Goal: Task Accomplishment & Management: Manage account settings

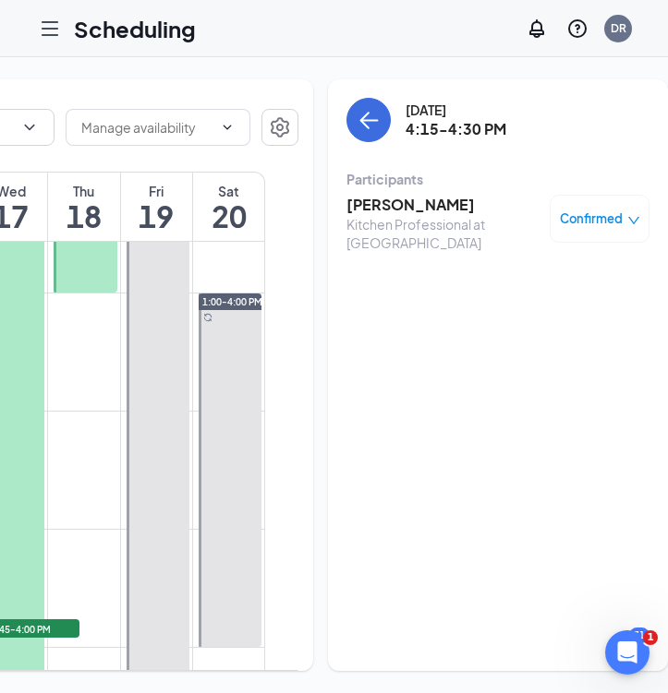
click at [364, 199] on h3 "[PERSON_NAME]" at bounding box center [443, 205] width 194 height 20
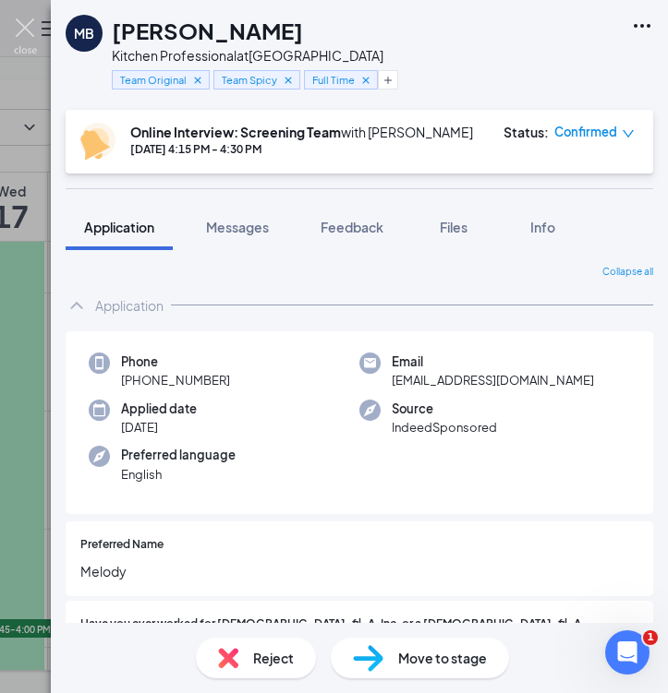
click at [18, 42] on img at bounding box center [25, 36] width 23 height 36
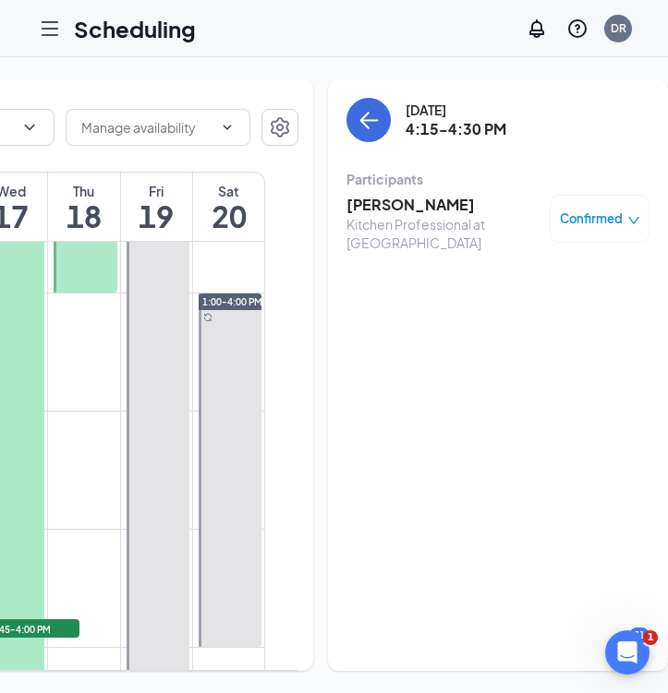
click at [50, 34] on icon "Hamburger" at bounding box center [49, 28] width 15 height 13
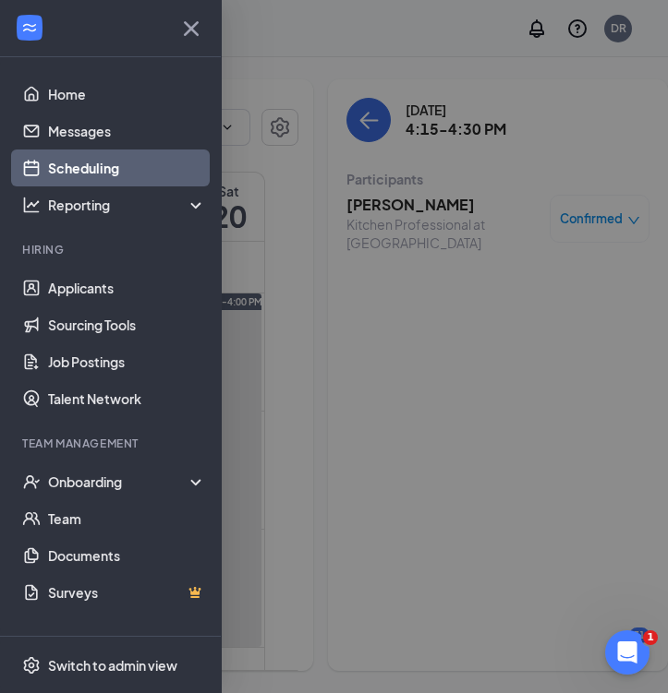
click at [140, 169] on link "Scheduling" at bounding box center [127, 168] width 158 height 37
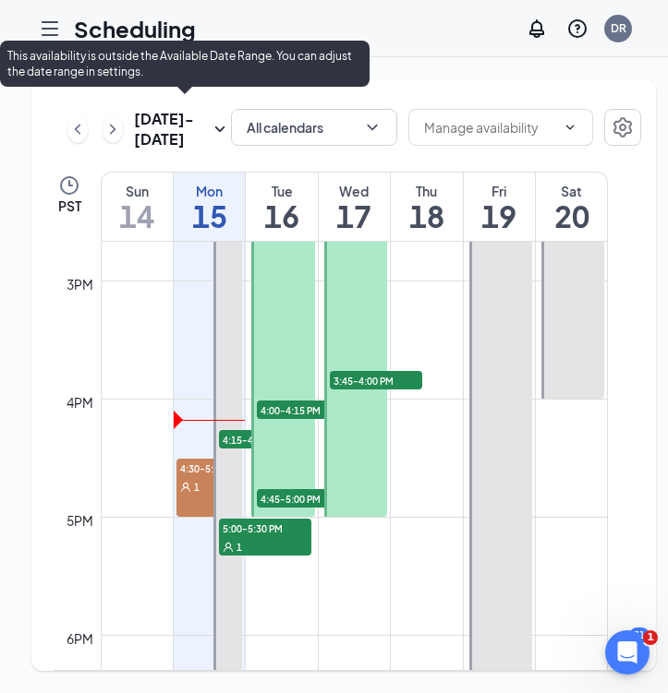
scroll to position [1743, 0]
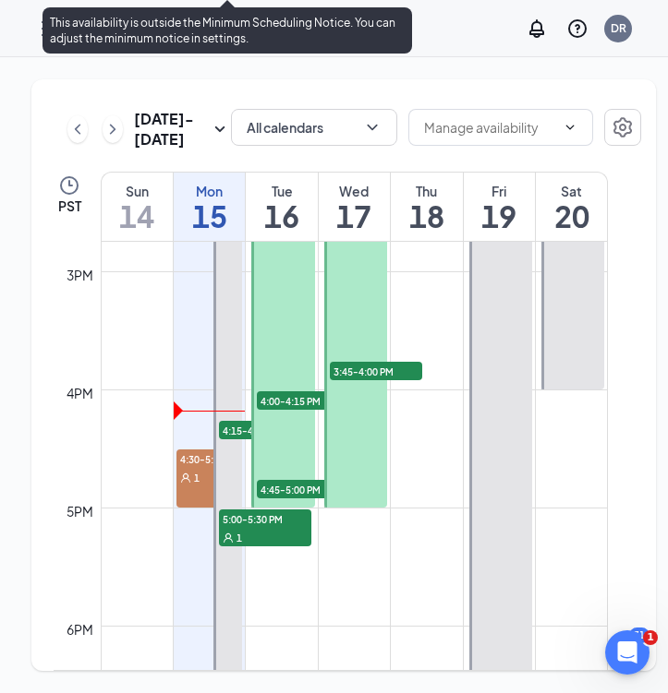
click at [246, 547] on div "1" at bounding box center [265, 537] width 92 height 18
click at [247, 528] on span "5:00-5:30 PM" at bounding box center [265, 519] width 92 height 18
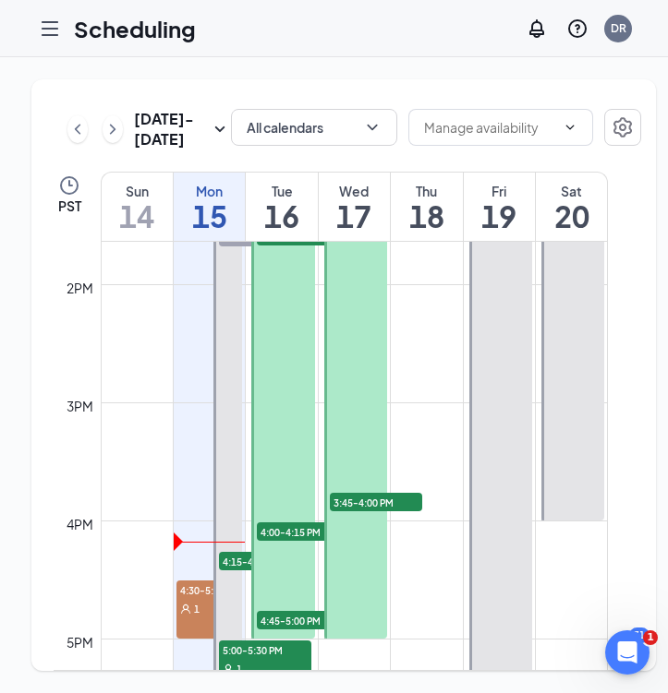
scroll to position [1611, 0]
click at [60, 29] on icon "Hamburger" at bounding box center [50, 29] width 22 height 22
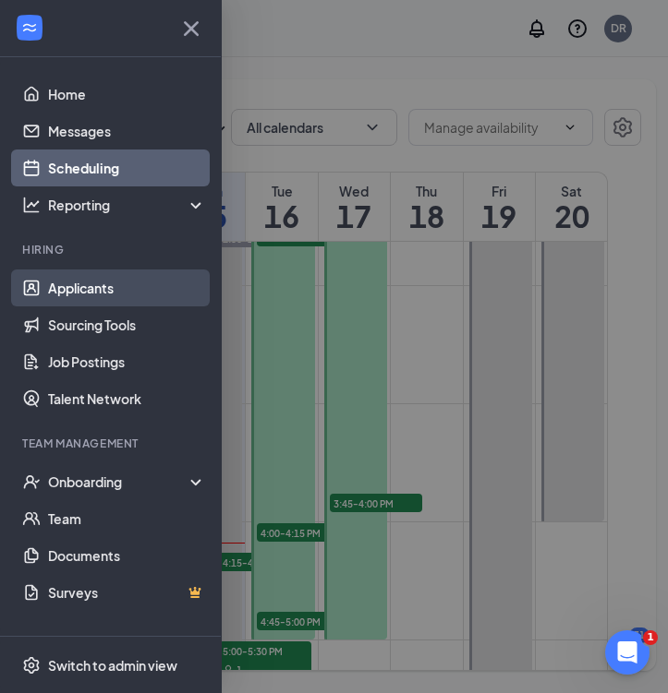
click at [102, 295] on link "Applicants" at bounding box center [127, 288] width 158 height 37
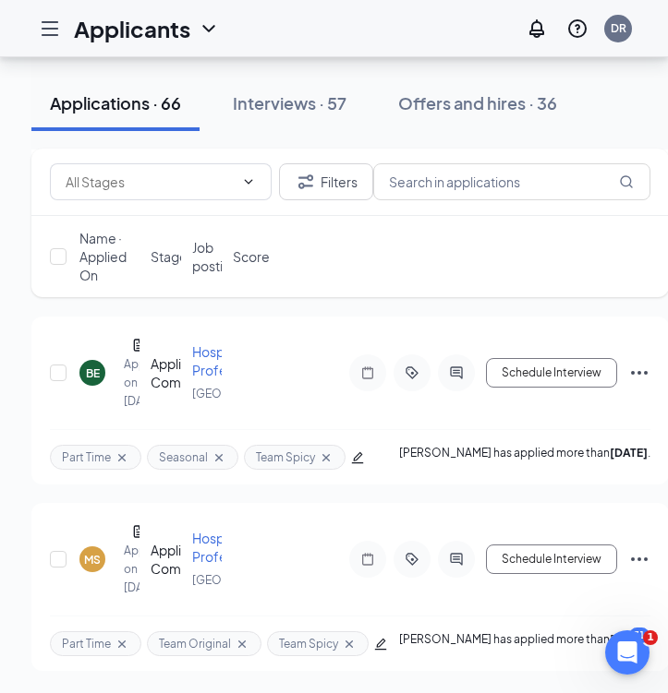
scroll to position [13106, 0]
click at [482, 106] on div "Offers and hires · 36" at bounding box center [477, 102] width 159 height 23
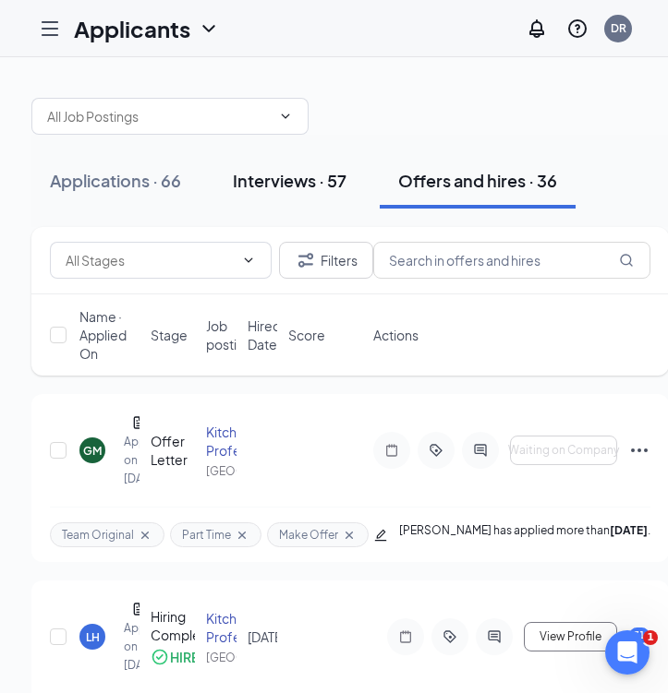
click at [302, 182] on div "Interviews · 57" at bounding box center [290, 180] width 114 height 23
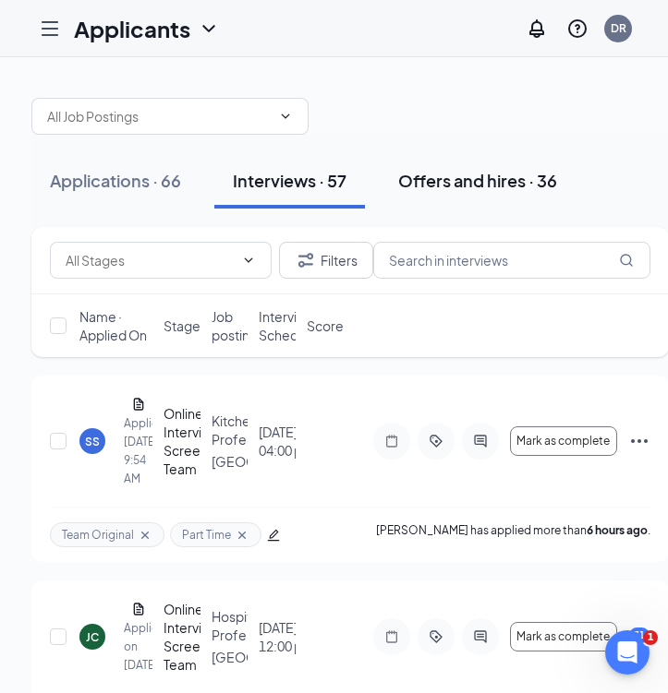
click at [440, 193] on button "Offers and hires · 36" at bounding box center [477, 180] width 196 height 55
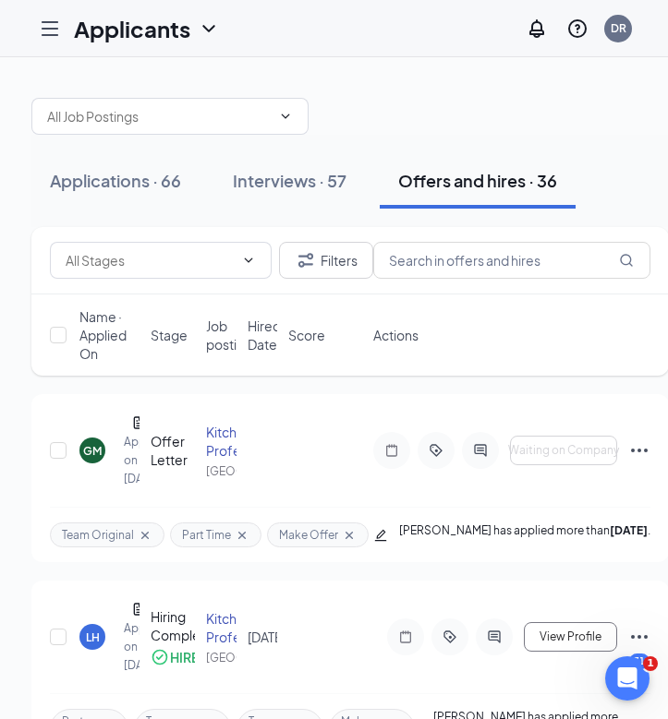
click at [57, 27] on icon "Hamburger" at bounding box center [50, 29] width 22 height 22
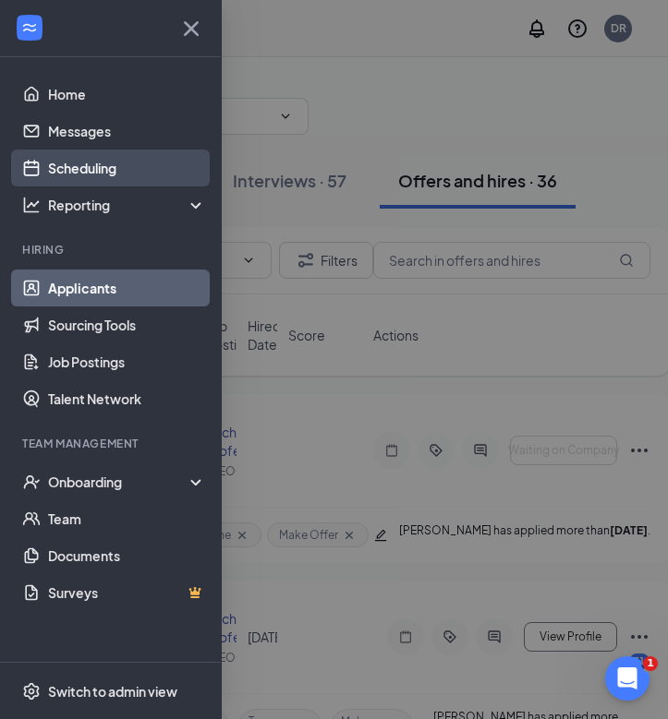
click at [55, 169] on link "Scheduling" at bounding box center [127, 168] width 158 height 37
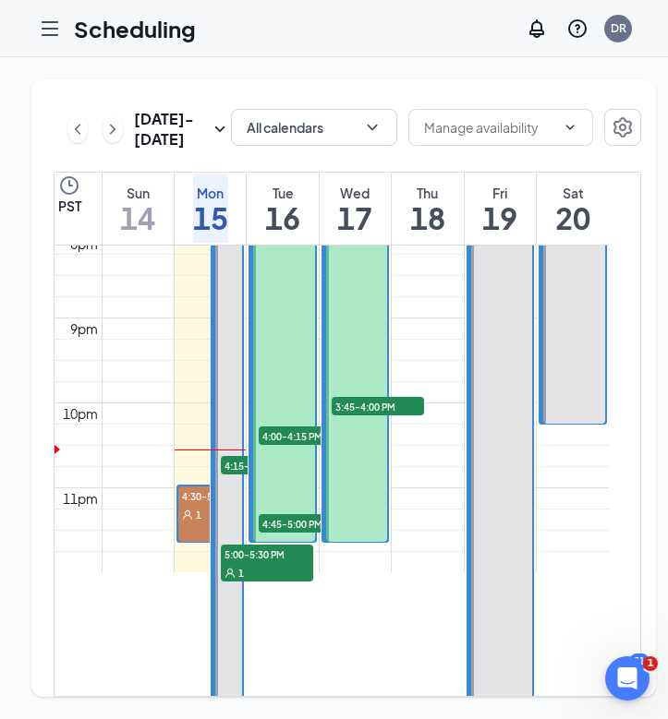
scroll to position [1724, 0]
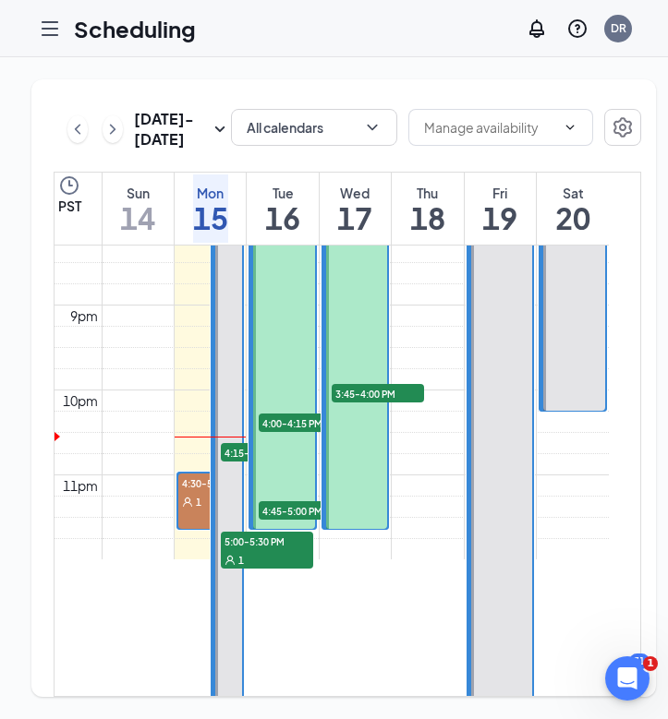
click at [188, 508] on icon "User" at bounding box center [187, 502] width 11 height 11
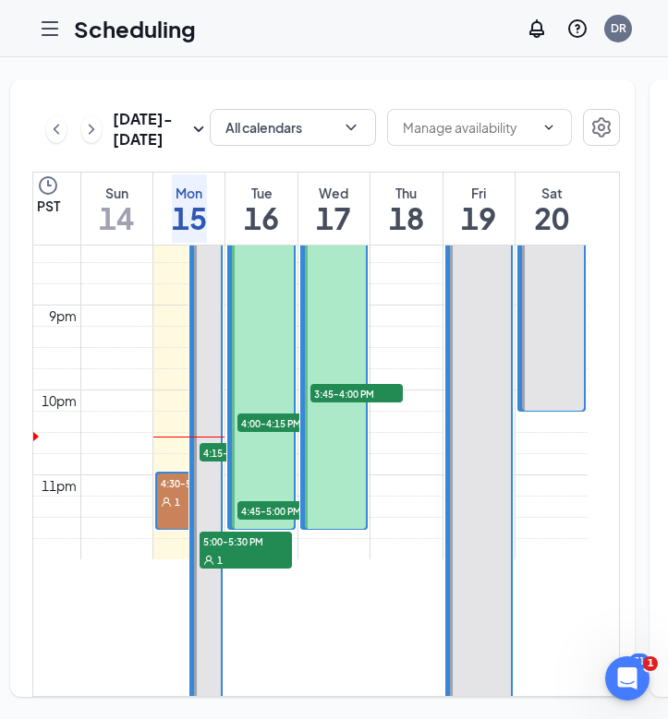
scroll to position [0, 26]
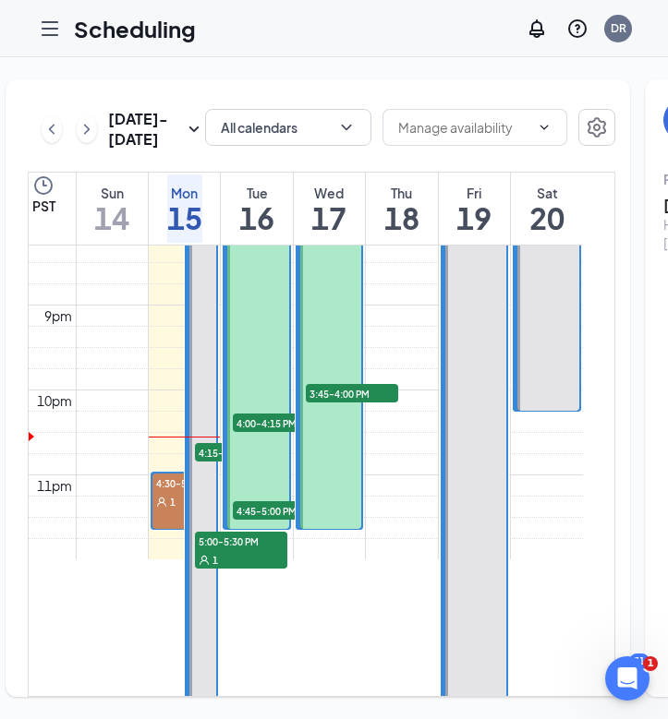
click at [177, 511] on div "1" at bounding box center [184, 501] width 65 height 18
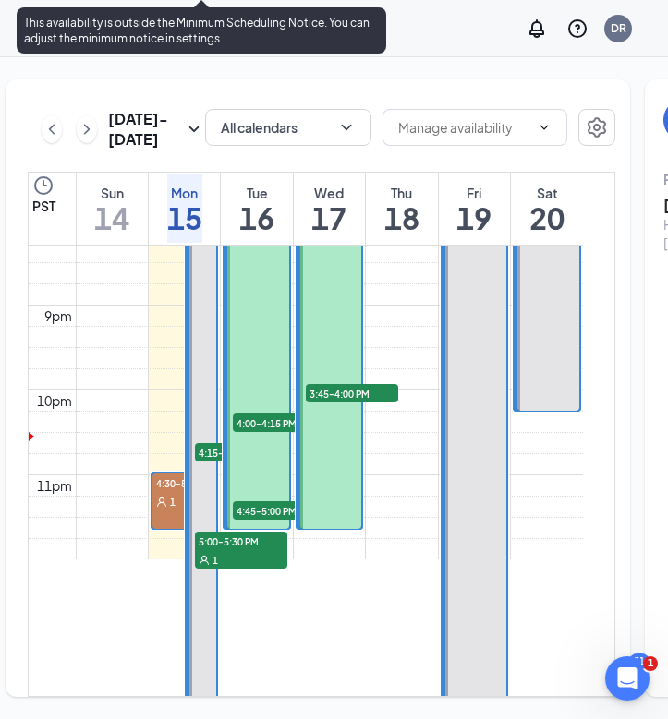
click at [213, 462] on span "4:15-4:30 PM" at bounding box center [241, 452] width 92 height 18
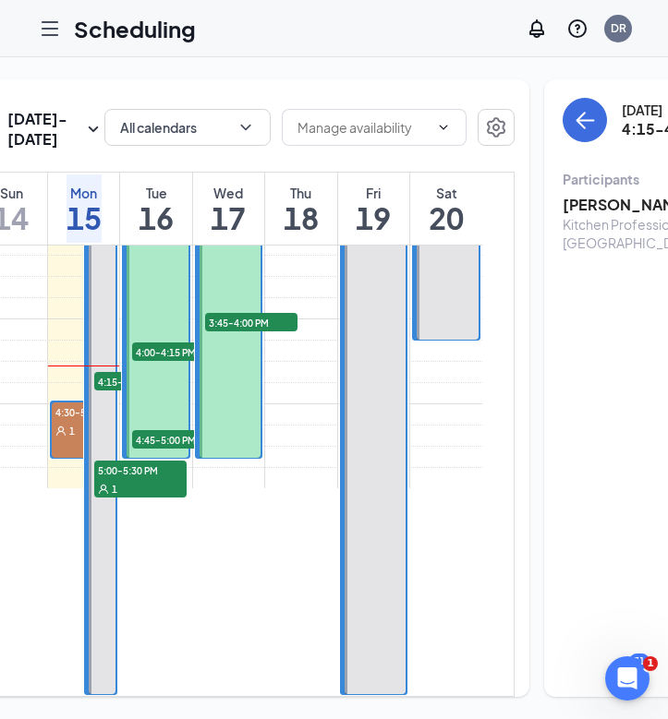
scroll to position [1822, 0]
click at [562, 210] on h3 "[PERSON_NAME]" at bounding box center [659, 205] width 194 height 20
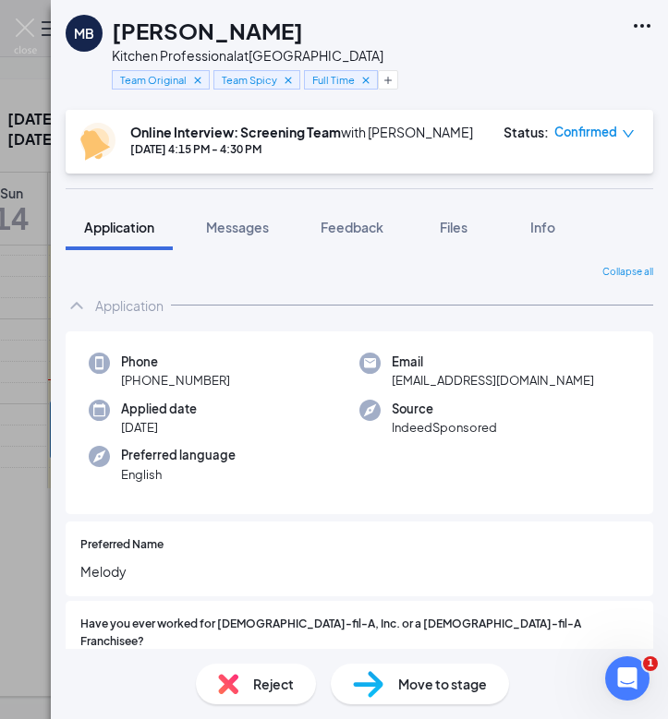
click at [225, 686] on img at bounding box center [228, 684] width 20 height 20
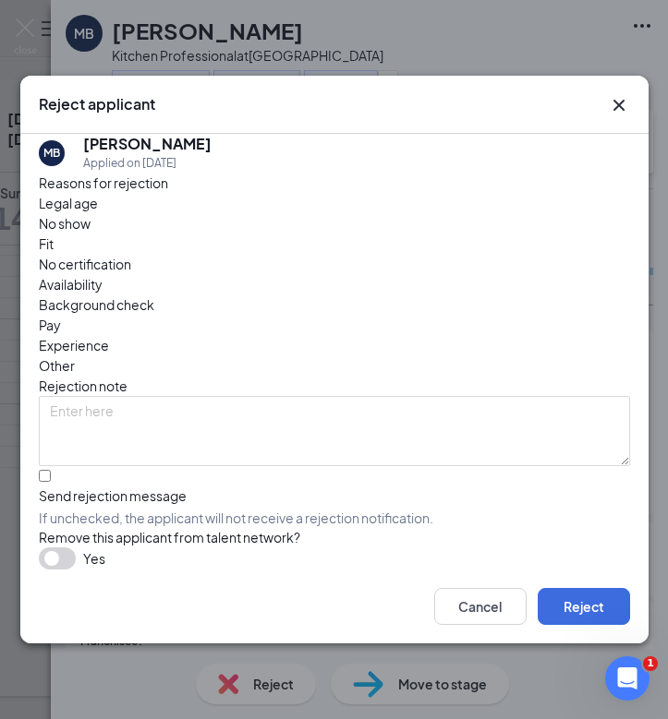
click at [54, 487] on div at bounding box center [334, 487] width 591 height 0
click at [51, 470] on input "Send rejection message If unchecked, the applicant will not receive a rejection…" at bounding box center [45, 476] width 12 height 12
checkbox input "true"
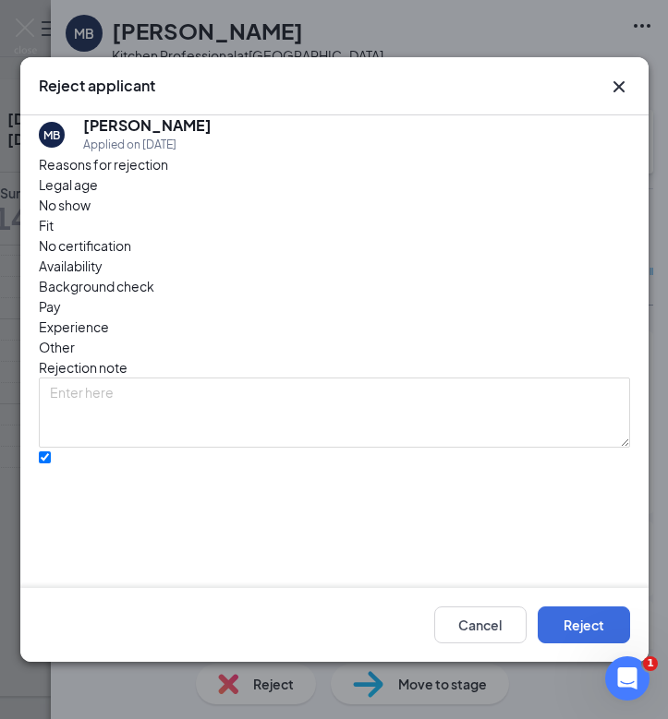
click at [90, 215] on span "No show" at bounding box center [65, 205] width 52 height 20
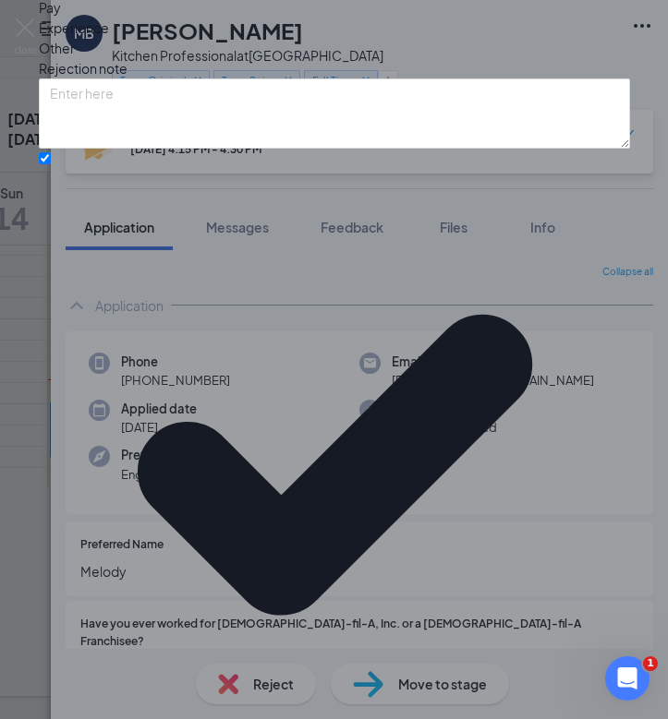
scroll to position [42, 0]
